Goal: Transaction & Acquisition: Purchase product/service

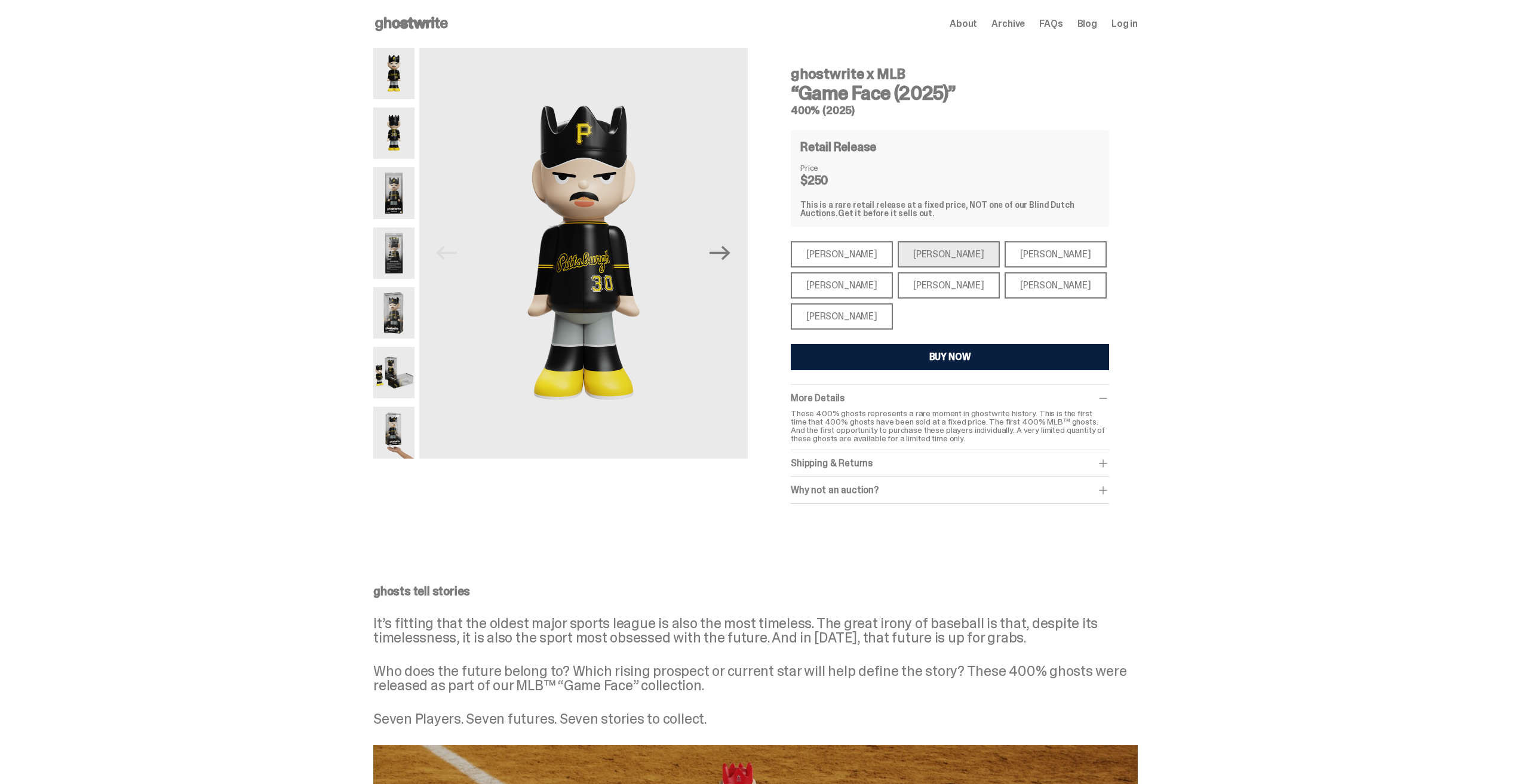
click at [834, 309] on div "[PERSON_NAME]" at bounding box center [841, 317] width 102 height 27
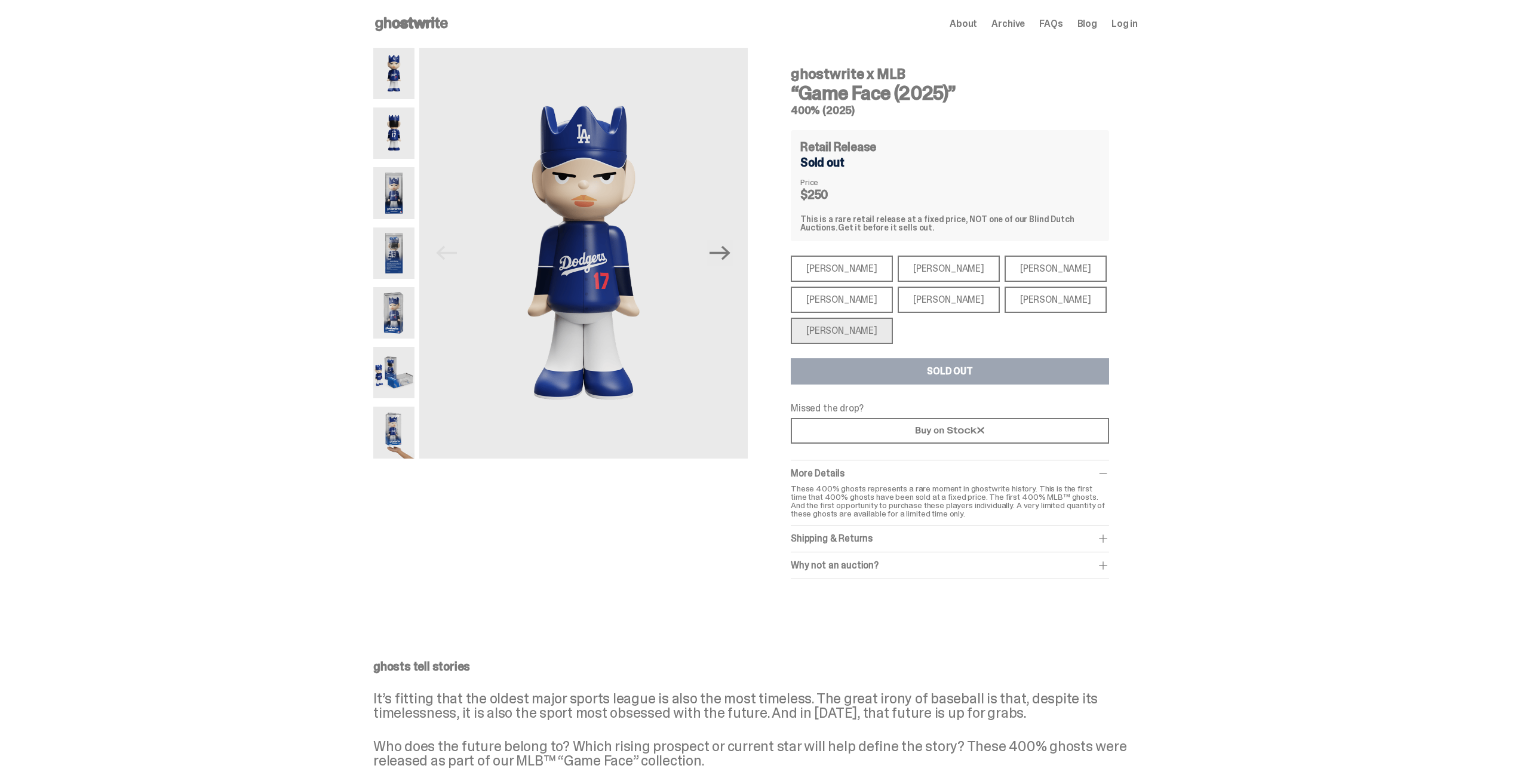
click at [832, 296] on div "[PERSON_NAME]" at bounding box center [841, 300] width 102 height 27
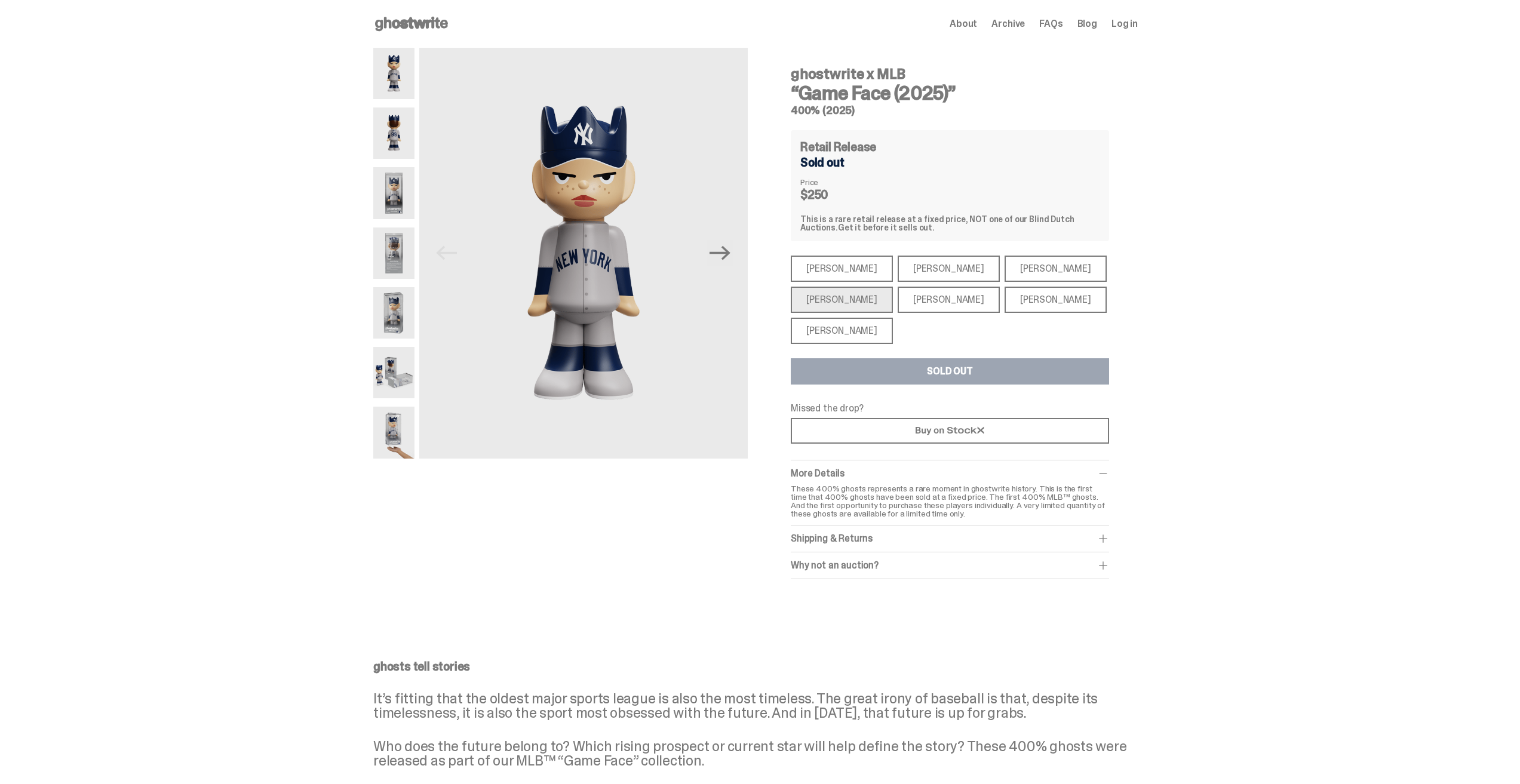
click at [838, 263] on div "[PERSON_NAME]" at bounding box center [841, 269] width 102 height 27
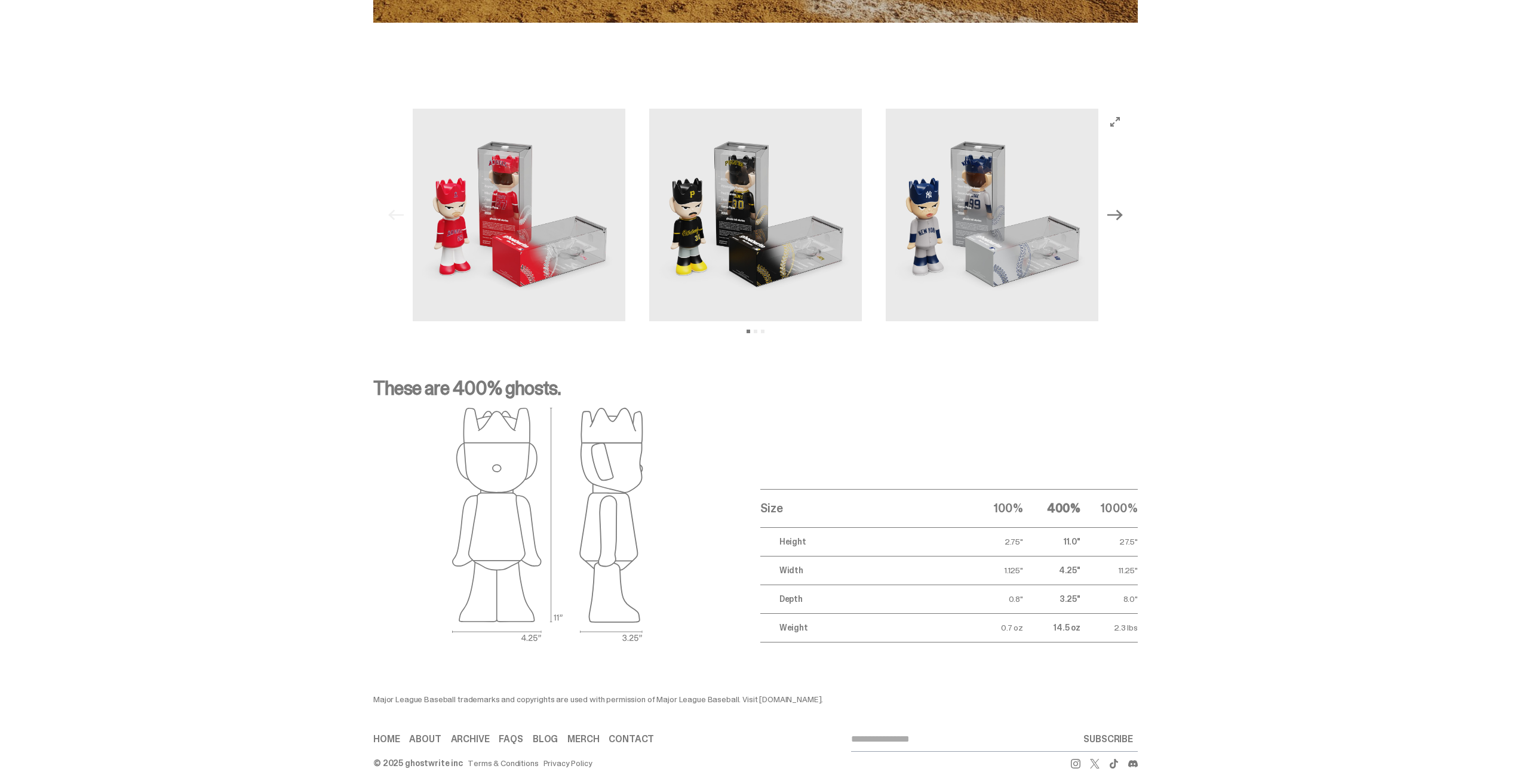
scroll to position [1169, 0]
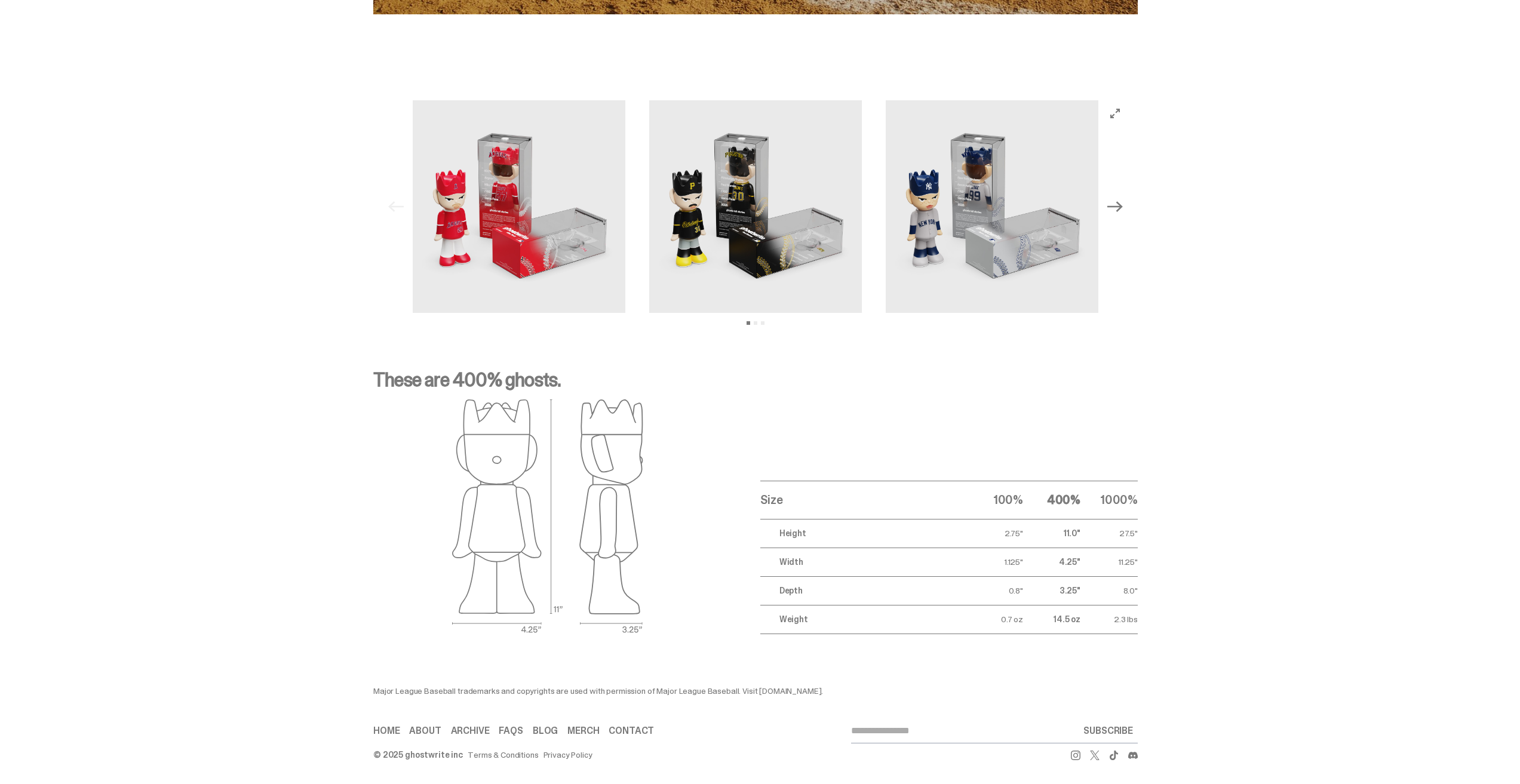
click at [1118, 199] on icon "Next" at bounding box center [1115, 207] width 16 height 16
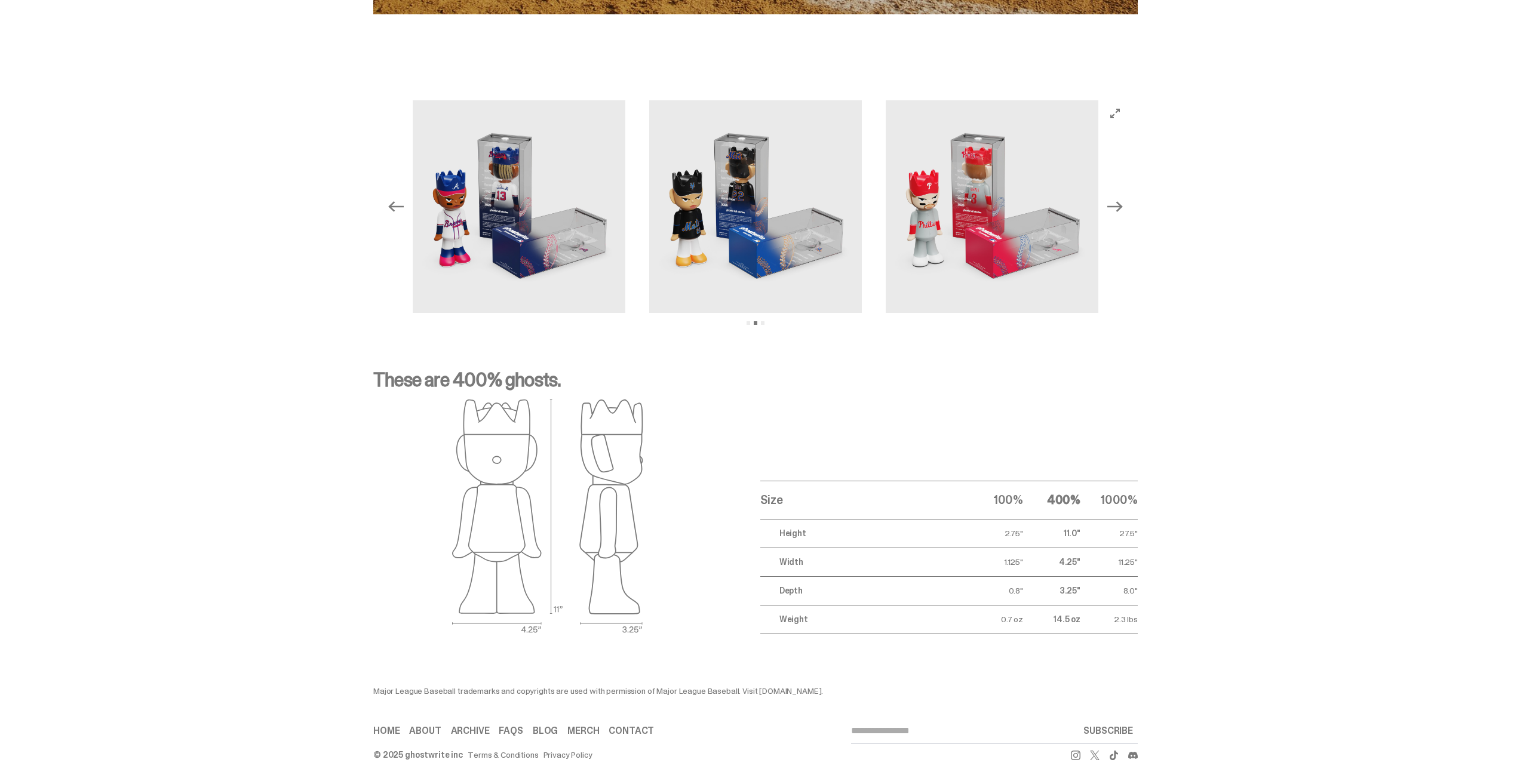
click at [1118, 199] on icon "Next" at bounding box center [1115, 207] width 16 height 16
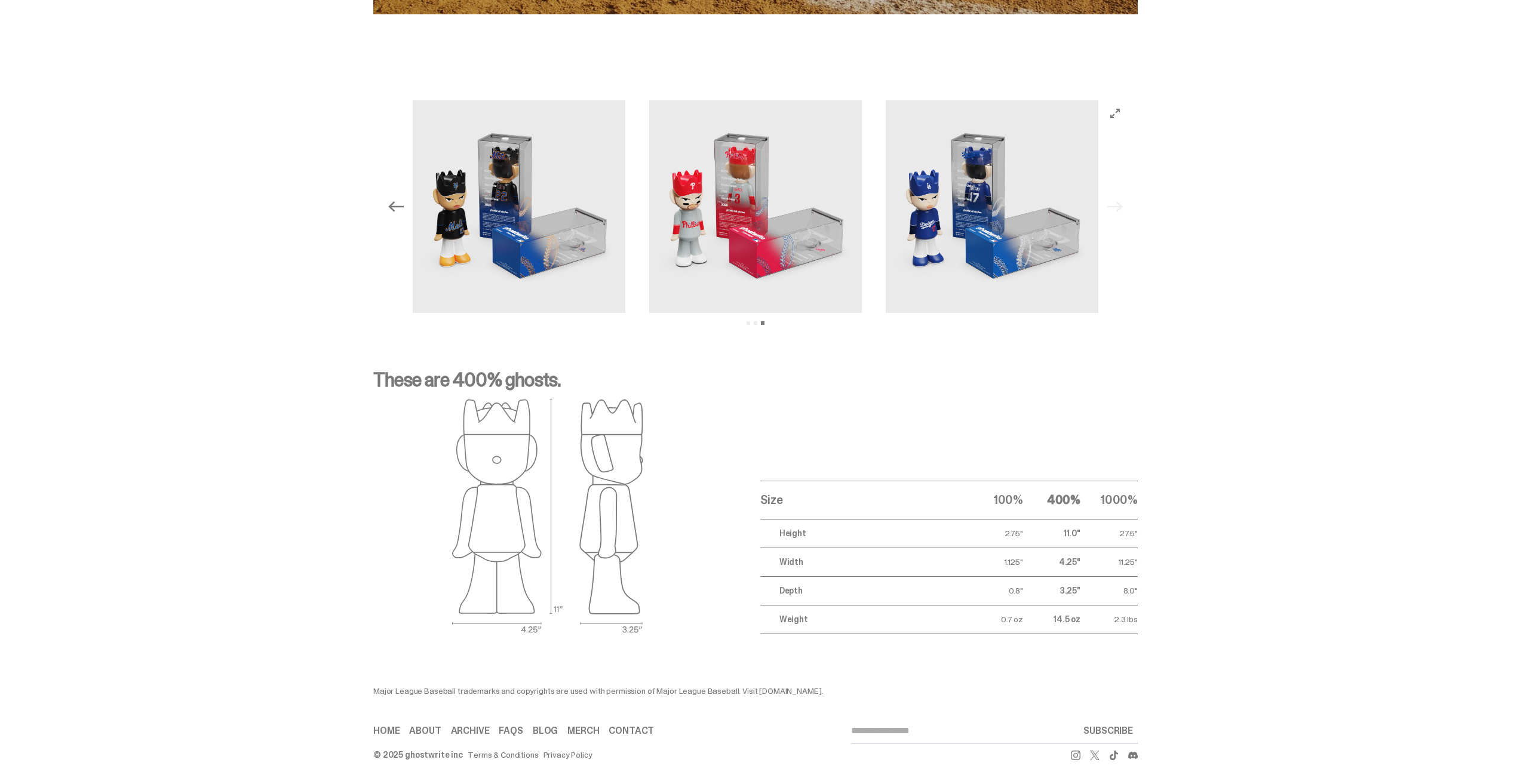
click at [404, 199] on icon "Previous" at bounding box center [396, 207] width 16 height 16
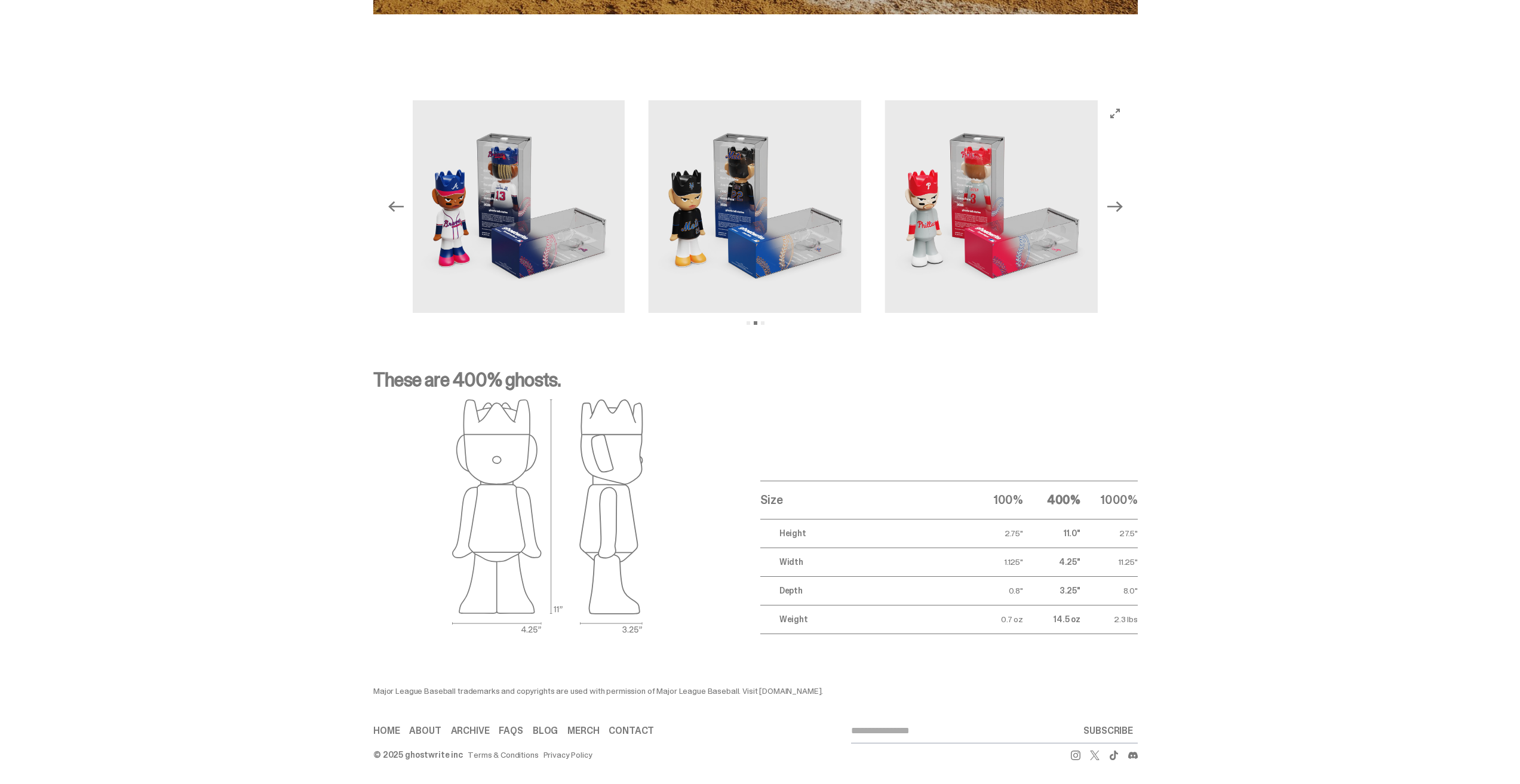
click at [404, 199] on icon "Previous" at bounding box center [396, 207] width 16 height 16
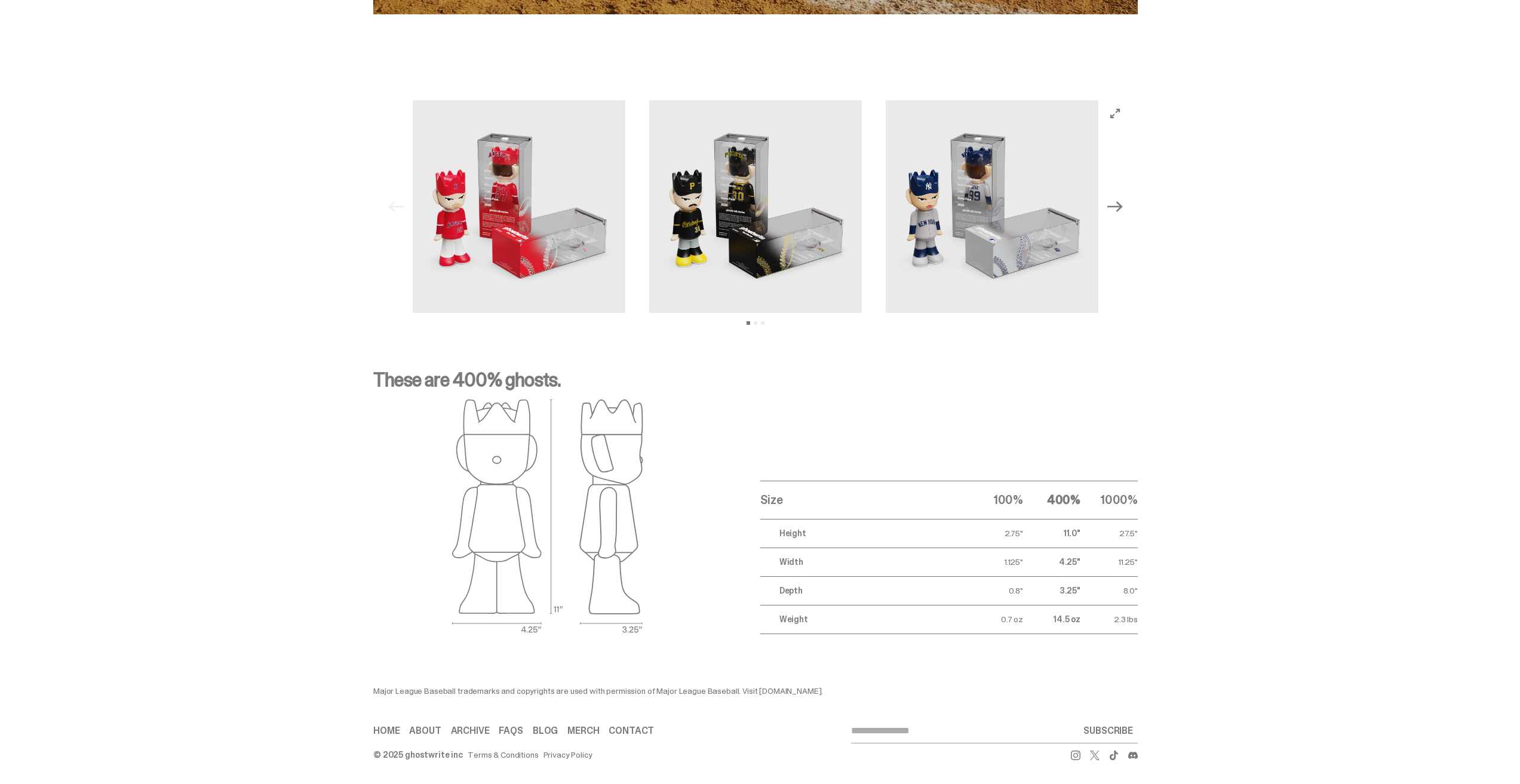
click at [404, 192] on div "Previous Next View slide 1 View slide 2 View slide 3" at bounding box center [755, 207] width 745 height 213
click at [1122, 199] on icon "Next" at bounding box center [1115, 207] width 16 height 16
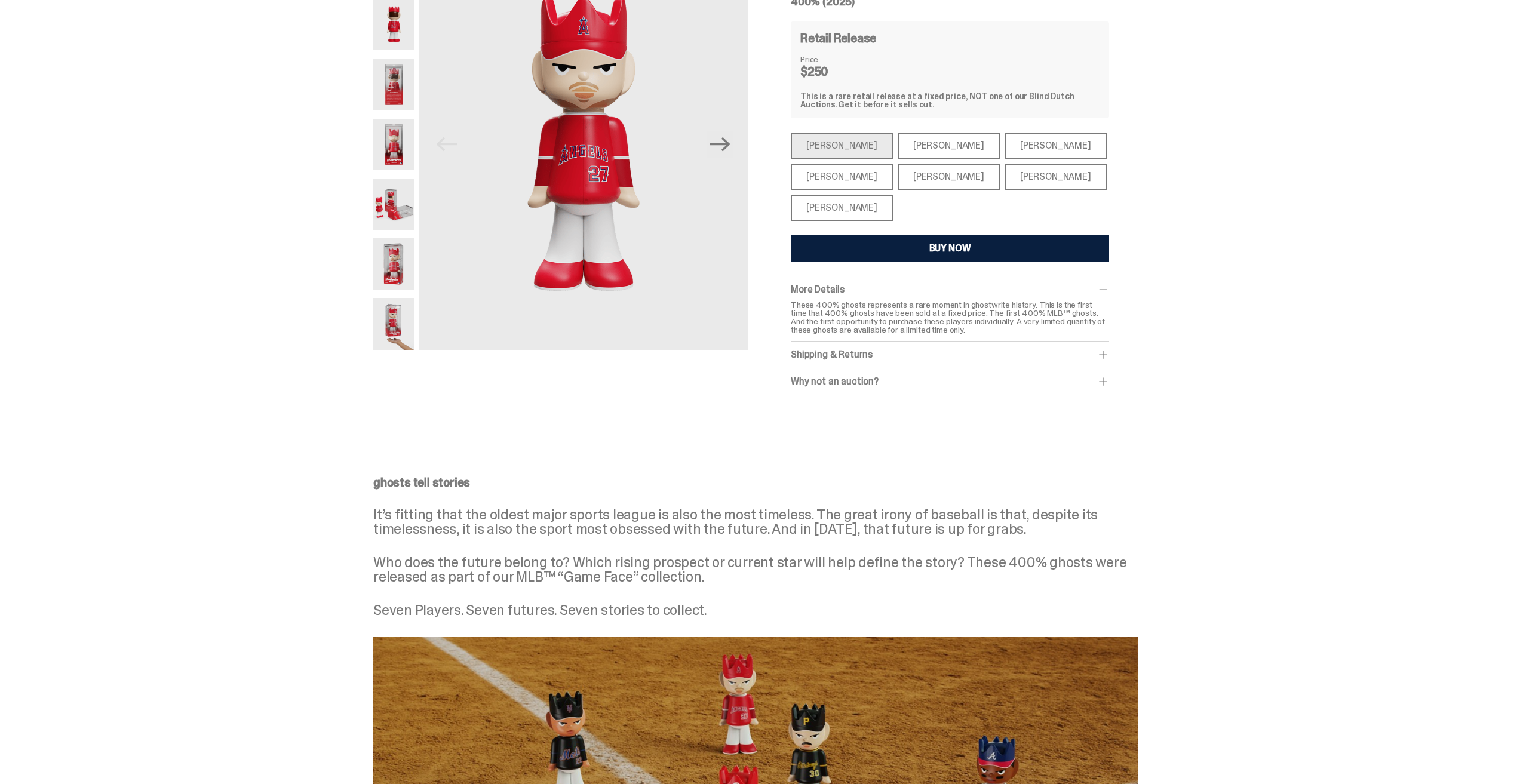
scroll to position [0, 0]
